Goal: Contribute content: Add original content to the website for others to see

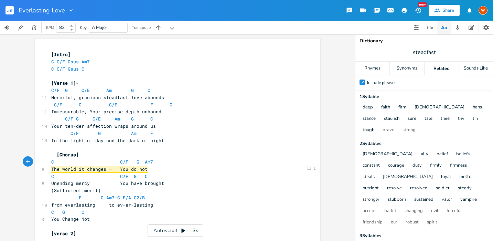
scroll to position [30, 0]
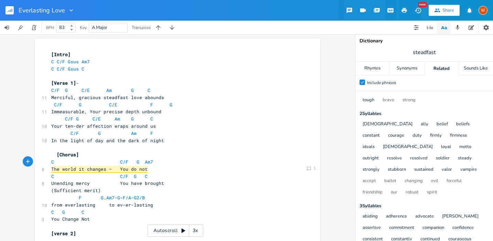
click at [141, 78] on pre "​" at bounding box center [174, 75] width 248 height 7
click at [407, 11] on button "button" at bounding box center [404, 10] width 14 height 12
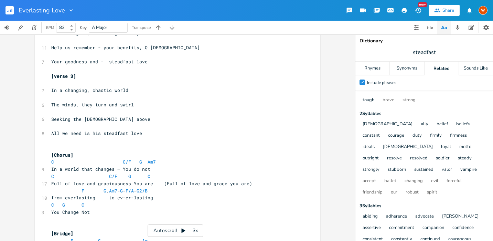
click at [82, 146] on pre at bounding box center [174, 147] width 248 height 7
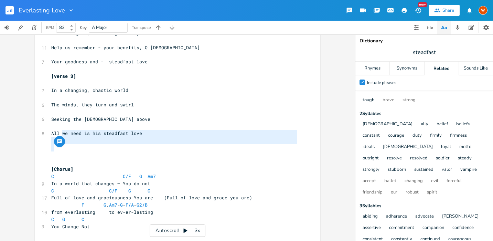
drag, startPoint x: 82, startPoint y: 145, endPoint x: 75, endPoint y: 138, distance: 10.5
type textarea "e need is his steadfast love"
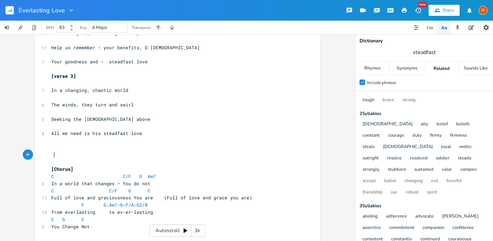
click at [86, 158] on pre at bounding box center [174, 154] width 248 height 7
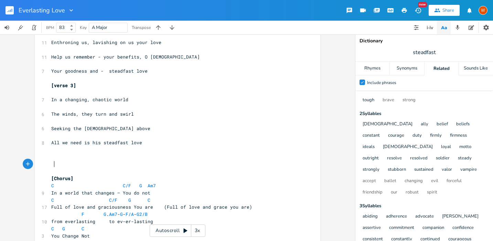
scroll to position [220, 0]
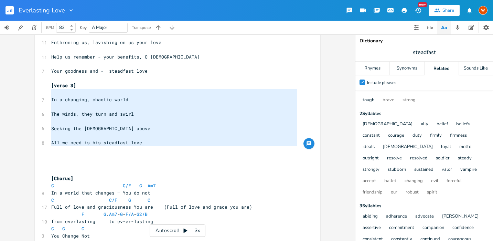
type textarea "[verse 3] In a changing, chaotic world The winds, they turn and swirl Seeking t…"
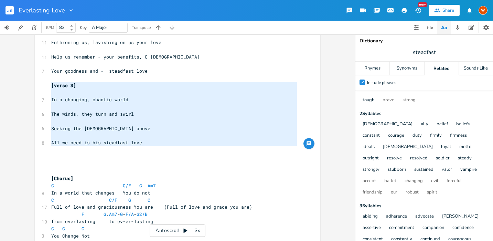
drag, startPoint x: 129, startPoint y: 151, endPoint x: 35, endPoint y: 88, distance: 113.3
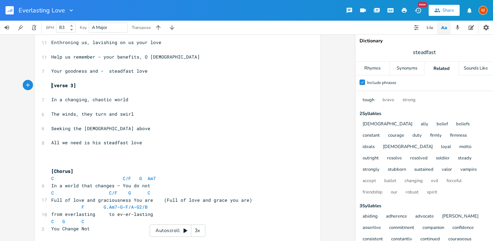
type textarea "[verse 3] In a changing, chaotic world The winds, they turn and swirl Seeking t…"
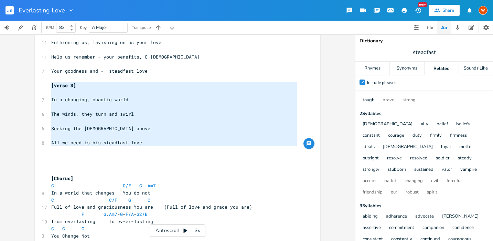
click at [83, 156] on pre at bounding box center [174, 156] width 248 height 7
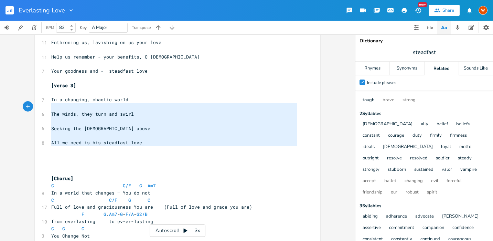
type textarea "erse 3] In a changing, chaotic world The winds, they turn and swirl Seeking the…"
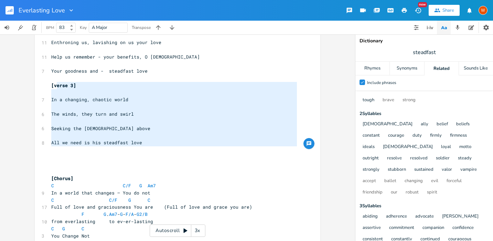
drag, startPoint x: 142, startPoint y: 146, endPoint x: 54, endPoint y: 84, distance: 108.2
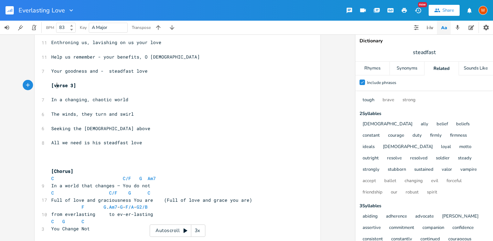
type textarea "erse 3] In a changing, chaotic world The winds, they turn and swirl Seeking the…"
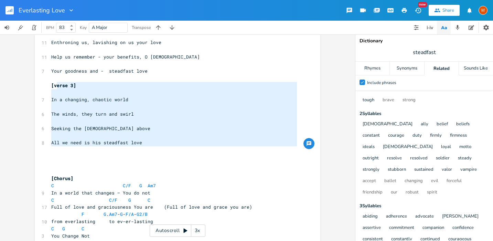
click at [142, 158] on pre at bounding box center [174, 156] width 248 height 7
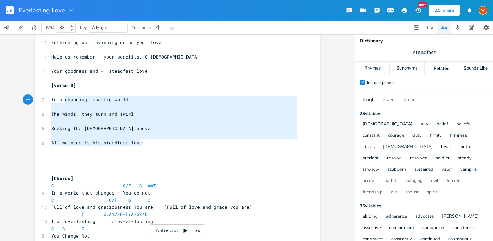
type textarea "verse 3] In a changing, chaotic world The winds, they turn and swirl Seeking th…"
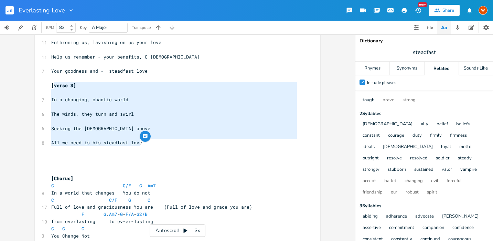
drag, startPoint x: 137, startPoint y: 143, endPoint x: 51, endPoint y: 89, distance: 102.3
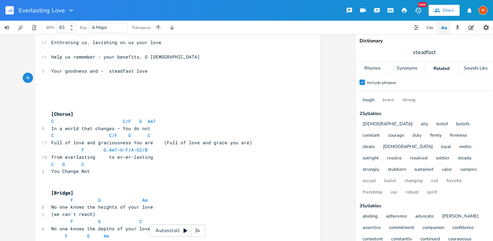
click at [403, 8] on icon "button" at bounding box center [404, 10] width 5 height 5
click at [119, 100] on pre at bounding box center [174, 99] width 248 height 7
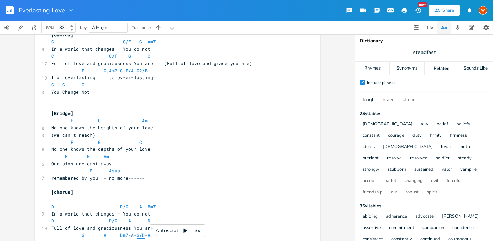
scroll to position [355, 0]
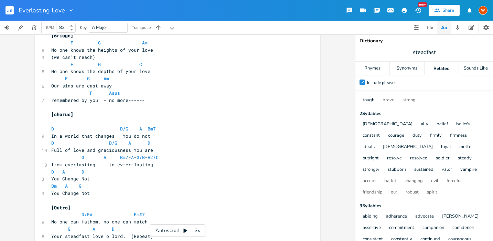
click at [407, 12] on icon "button" at bounding box center [404, 10] width 6 height 6
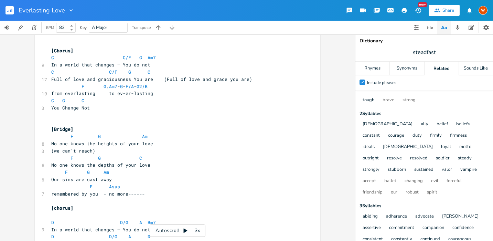
scroll to position [208, 0]
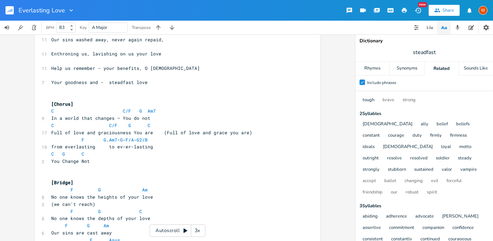
click at [79, 175] on pre at bounding box center [174, 175] width 248 height 7
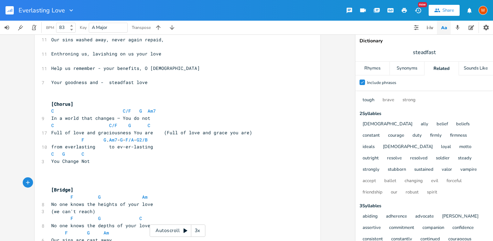
click at [401, 12] on button "button" at bounding box center [404, 10] width 14 height 12
click at [10, 11] on icon "button" at bounding box center [10, 11] width 1 height 2
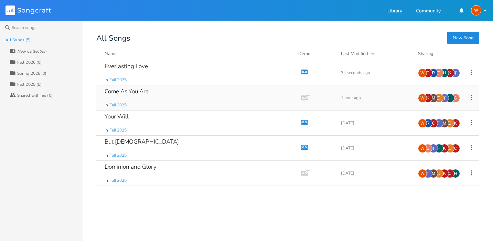
click at [154, 90] on div "Come As You Are in Fall 2025" at bounding box center [197, 97] width 185 height 25
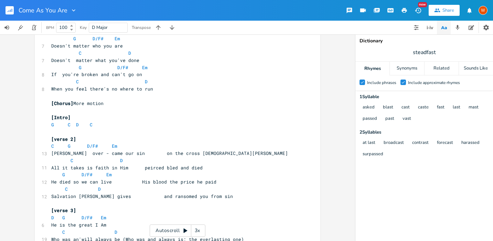
scroll to position [145, 0]
click at [407, 10] on button "button" at bounding box center [404, 10] width 14 height 12
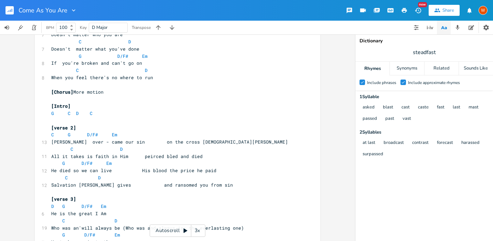
click at [134, 192] on pre "​" at bounding box center [174, 192] width 248 height 7
type textarea "'"
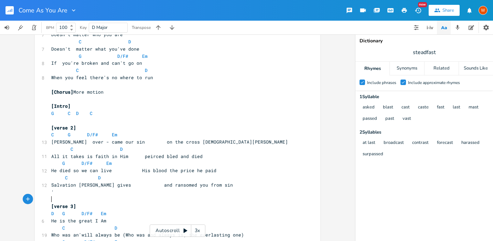
scroll to position [0, 0]
type textarea "'"
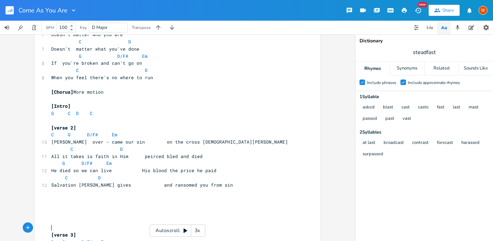
click at [406, 10] on icon "button" at bounding box center [404, 10] width 5 height 5
click at [106, 217] on pre "​" at bounding box center [174, 220] width 248 height 7
click at [407, 12] on icon "button" at bounding box center [404, 10] width 6 height 6
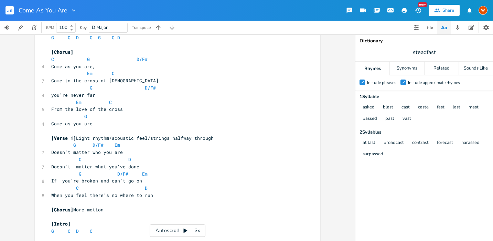
scroll to position [18, 0]
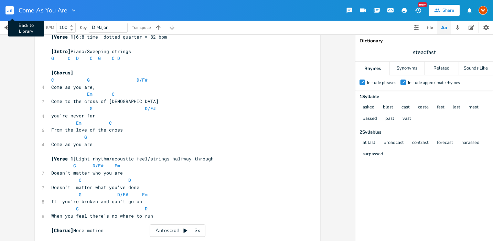
click at [12, 10] on icon "button" at bounding box center [12, 10] width 1 height 3
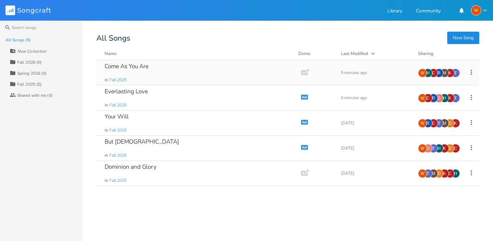
click at [132, 65] on div "Come As You Are" at bounding box center [127, 66] width 44 height 6
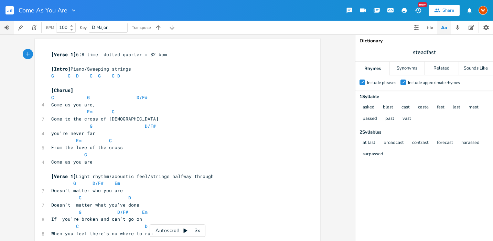
click at [11, 27] on button "button" at bounding box center [7, 28] width 14 height 14
click at [10, 27] on button "button" at bounding box center [7, 28] width 14 height 14
click at [460, 28] on icon "button" at bounding box center [457, 27] width 6 height 6
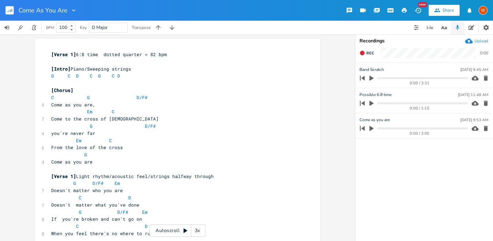
click at [473, 42] on div "Upload" at bounding box center [476, 41] width 23 height 8
click at [369, 102] on icon "button" at bounding box center [371, 103] width 6 height 6
click at [372, 103] on icon "button" at bounding box center [372, 103] width 6 height 6
click at [372, 76] on icon "button" at bounding box center [371, 78] width 6 height 6
click at [372, 78] on icon "button" at bounding box center [372, 78] width 4 height 4
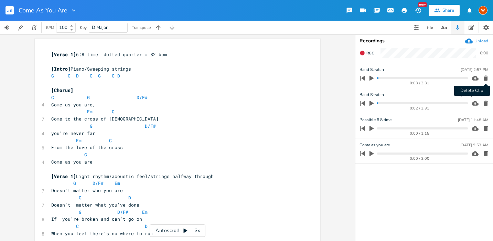
click at [486, 78] on icon "button" at bounding box center [486, 78] width 4 height 5
click at [408, 183] on ul "Band Scratch [DATE] 9:45 AM 0:02 / 3:31 Possible 6.8 time [DATE] 11:48 AM 0:00 …" at bounding box center [424, 152] width 138 height 178
click at [485, 41] on div "Upload" at bounding box center [481, 41] width 14 height 6
click at [474, 40] on div "Upload" at bounding box center [476, 41] width 23 height 8
click at [485, 105] on icon "button" at bounding box center [486, 103] width 4 height 5
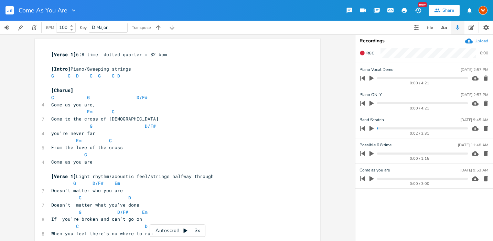
click at [375, 79] on button "button" at bounding box center [371, 78] width 9 height 11
click at [372, 79] on icon "button" at bounding box center [372, 78] width 6 height 6
click at [12, 11] on rect "button" at bounding box center [10, 10] width 8 height 8
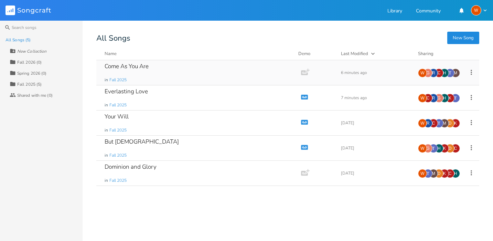
click at [304, 71] on icon "button" at bounding box center [304, 72] width 7 height 5
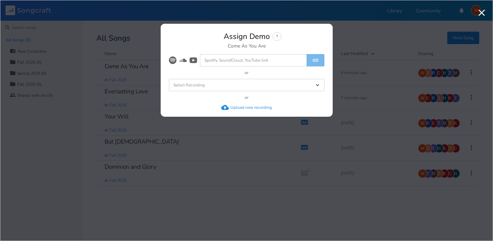
click at [289, 85] on div "Select Recording Dropdown" at bounding box center [247, 85] width 156 height 12
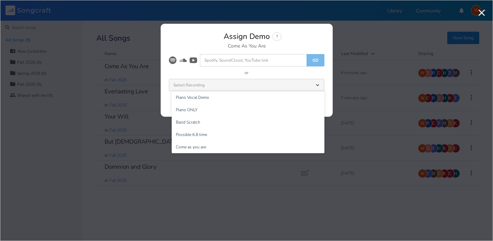
click at [245, 96] on li "Piano Vocal Demo" at bounding box center [248, 97] width 153 height 12
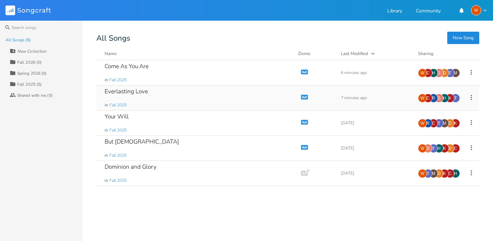
click at [176, 95] on div "Everlasting Love in Fall 2025" at bounding box center [197, 97] width 185 height 25
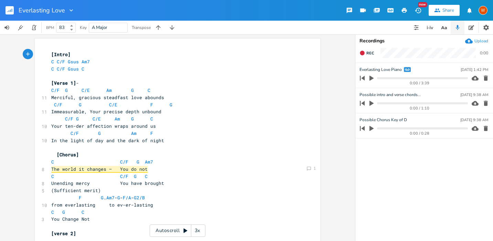
click at [369, 76] on icon "button" at bounding box center [371, 78] width 6 height 6
click at [372, 78] on icon "button" at bounding box center [372, 78] width 6 height 6
click at [469, 43] on icon "button" at bounding box center [469, 41] width 8 height 5
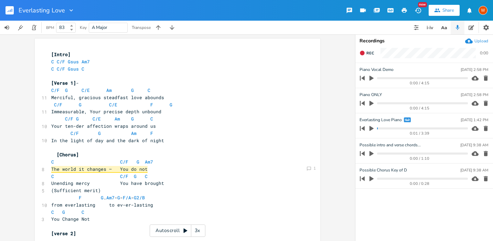
click at [12, 9] on g "button" at bounding box center [10, 10] width 8 height 8
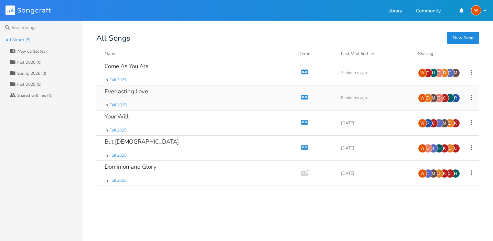
click at [304, 99] on icon "button" at bounding box center [304, 96] width 7 height 5
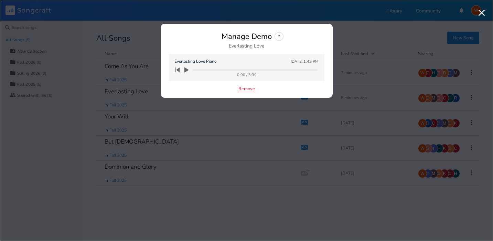
click at [254, 89] on button "Remove" at bounding box center [246, 89] width 17 height 6
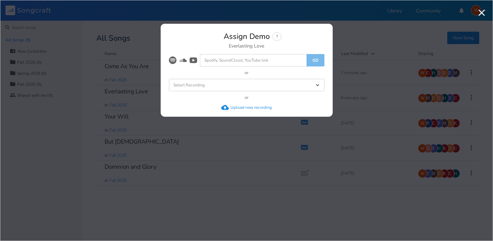
click at [271, 82] on div "Select Recording Dropdown" at bounding box center [247, 85] width 156 height 12
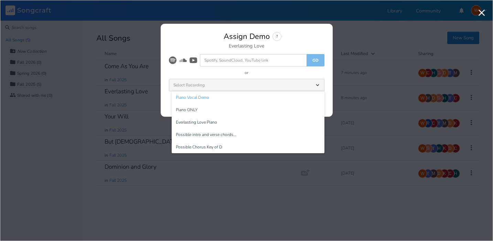
click at [237, 96] on li "Piano Vocal Demo" at bounding box center [248, 97] width 153 height 12
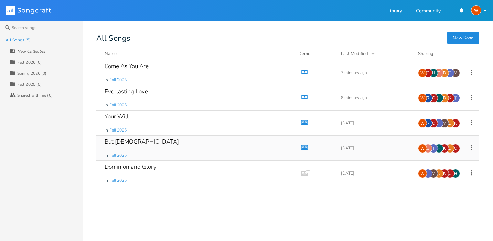
click at [307, 148] on icon "button" at bounding box center [304, 146] width 7 height 5
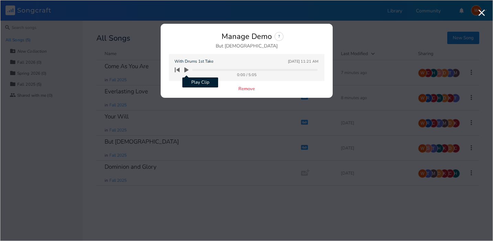
click at [186, 70] on icon "button" at bounding box center [186, 69] width 4 height 5
click at [482, 10] on icon "button" at bounding box center [481, 12] width 11 height 11
